Goal: Information Seeking & Learning: Learn about a topic

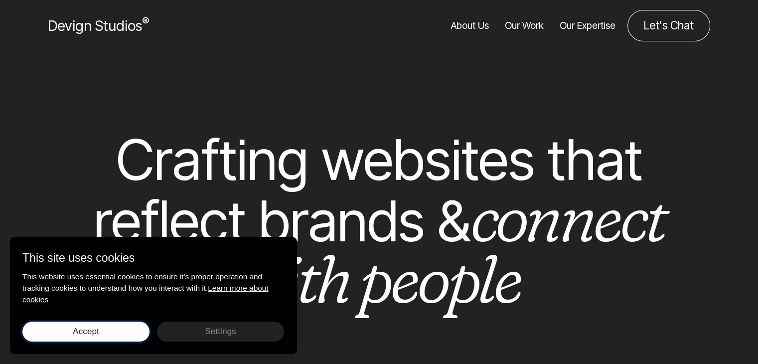
click at [116, 329] on button "Accept Save choices" at bounding box center [85, 331] width 127 height 20
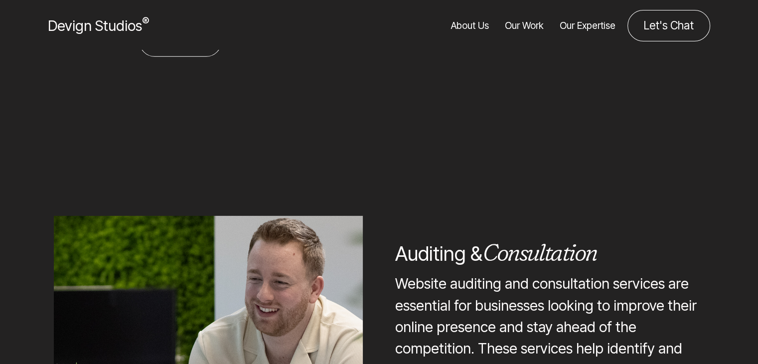
scroll to position [1944, 0]
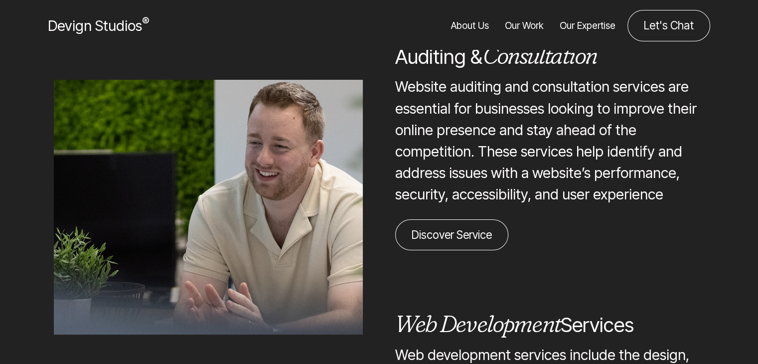
click at [538, 26] on link "Our Work" at bounding box center [524, 25] width 39 height 31
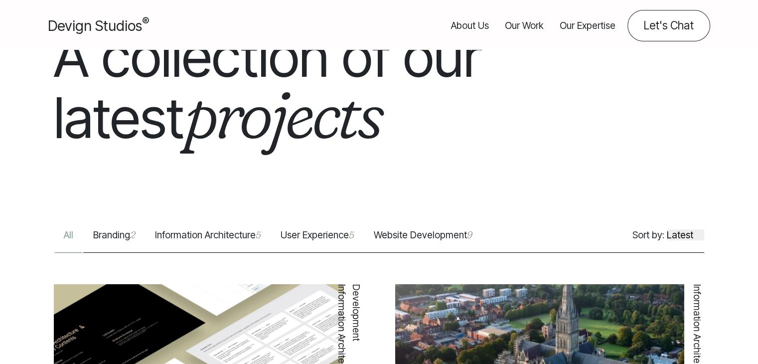
scroll to position [150, 0]
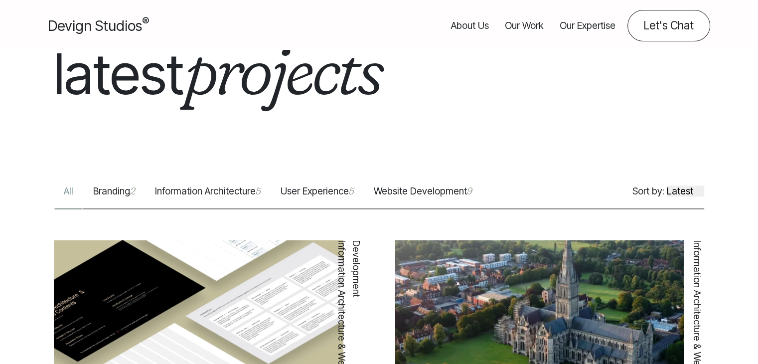
click at [386, 196] on link "Website Development 9" at bounding box center [423, 196] width 118 height 24
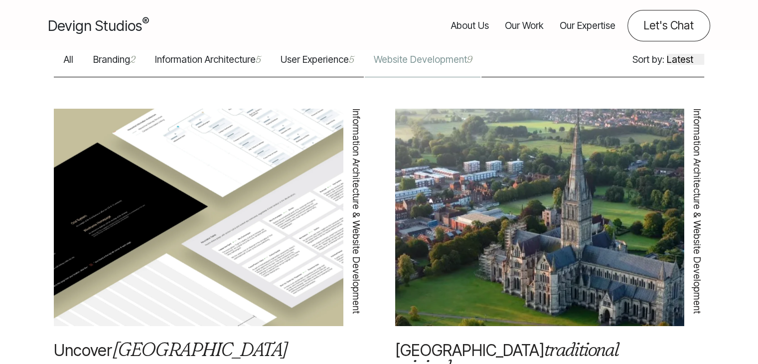
scroll to position [299, 0]
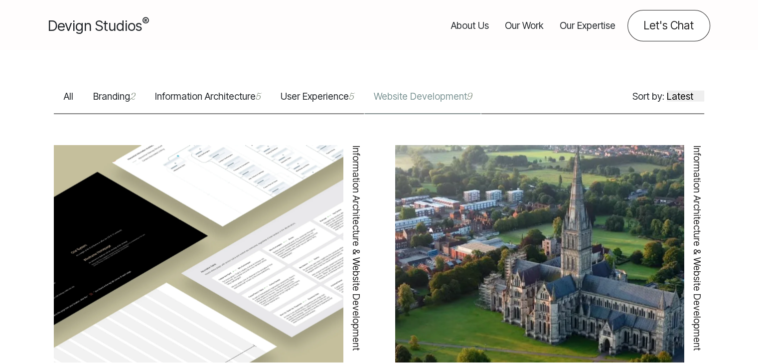
click at [678, 90] on select "Latest Featured" at bounding box center [685, 95] width 37 height 11
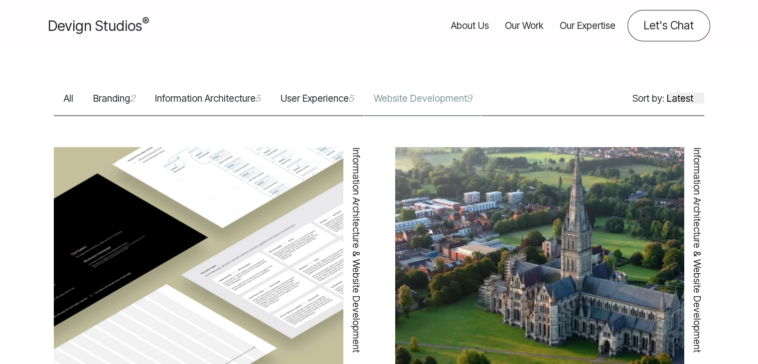
select select "featured"
click at [667, 92] on select "Latest Featured" at bounding box center [685, 97] width 37 height 11
click at [70, 91] on link "All" at bounding box center [68, 103] width 29 height 24
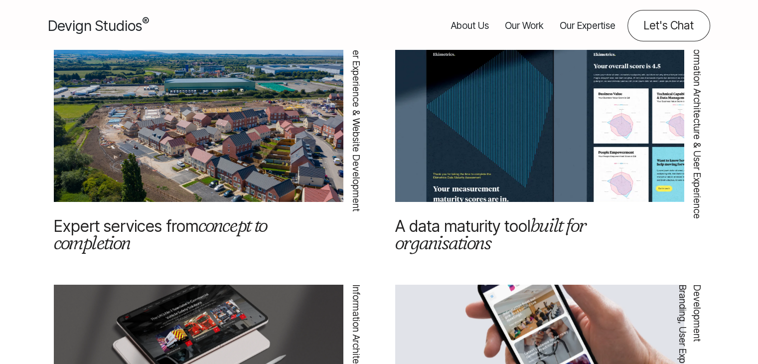
scroll to position [150, 0]
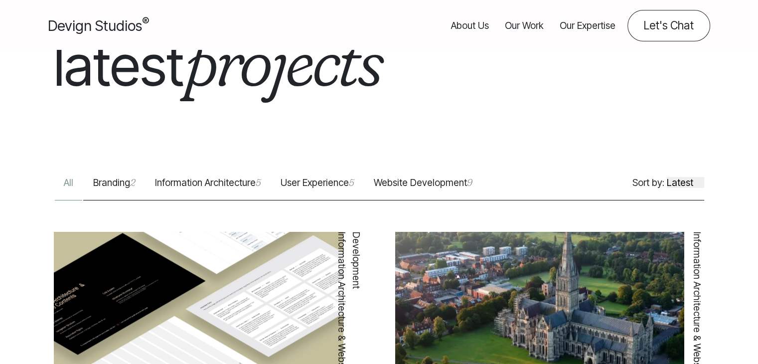
click at [114, 180] on link "Branding 2" at bounding box center [114, 187] width 62 height 24
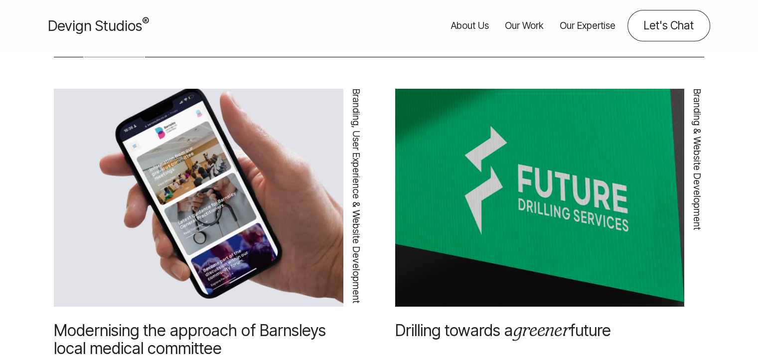
scroll to position [100, 0]
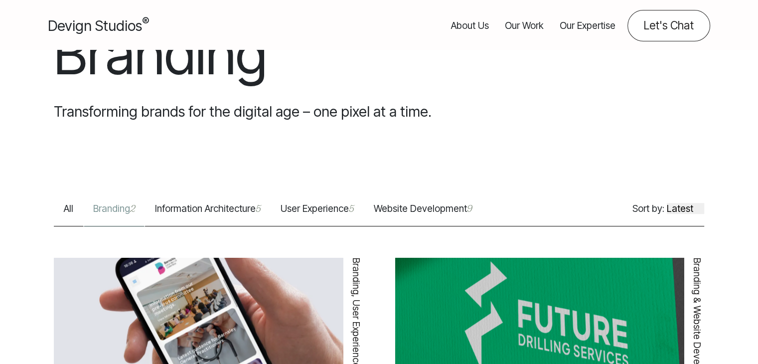
click at [314, 208] on link "User Experience 5" at bounding box center [317, 214] width 93 height 24
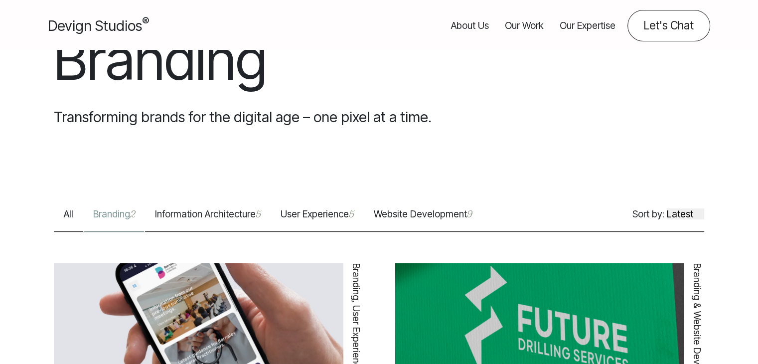
scroll to position [199, 0]
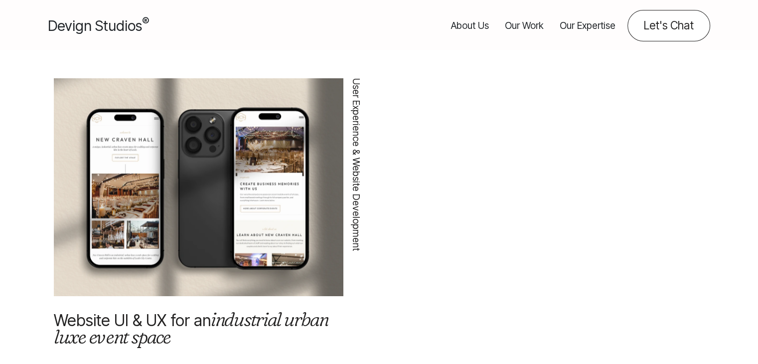
scroll to position [548, 0]
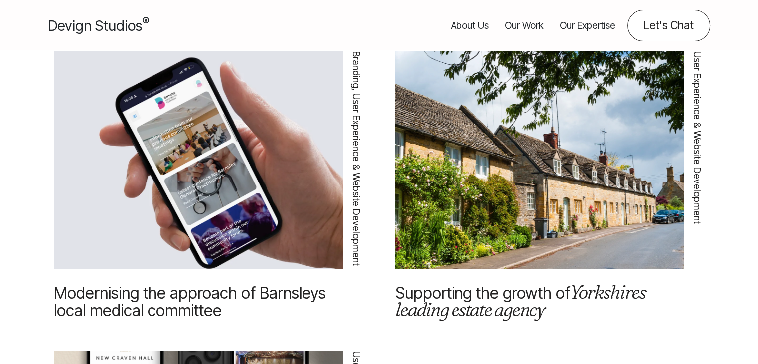
click at [524, 200] on img at bounding box center [540, 164] width 290 height 304
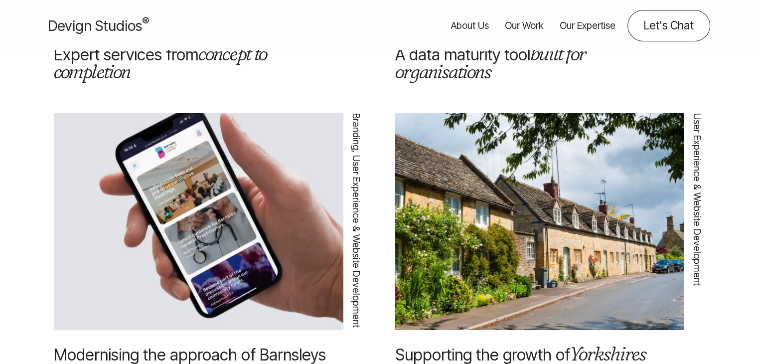
click at [478, 350] on link "Supporting the growth of Yorkshires leading estate agency" at bounding box center [520, 363] width 251 height 37
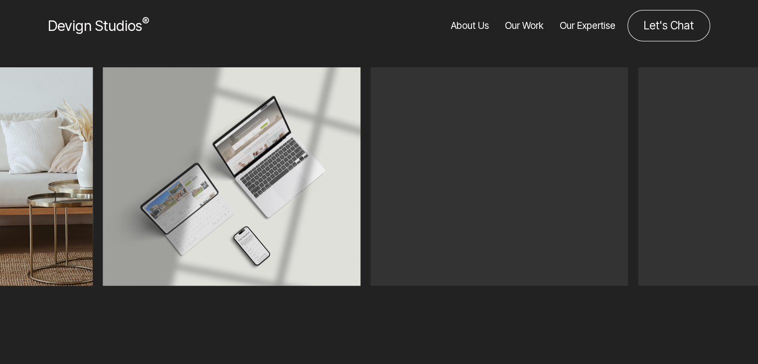
scroll to position [648, 0]
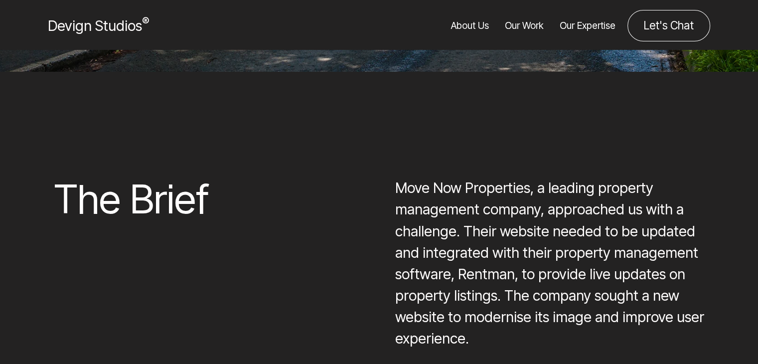
click at [430, 173] on div at bounding box center [379, 138] width 758 height 80
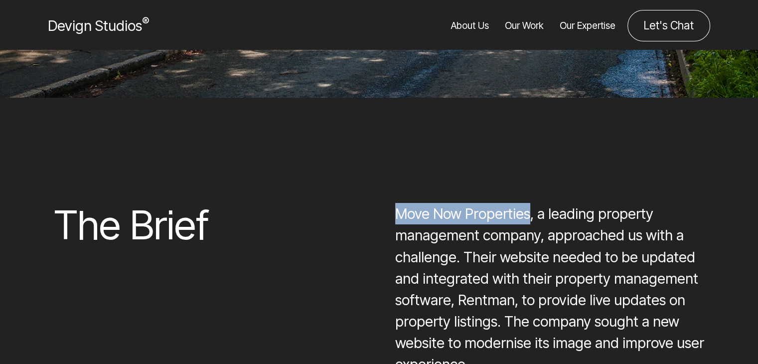
drag, startPoint x: 397, startPoint y: 214, endPoint x: 528, endPoint y: 216, distance: 131.1
click at [528, 216] on p "Move Now Properties, a leading property management company, approached us with …" at bounding box center [549, 289] width 309 height 172
copy p "Move Now Properties"
